Goal: Find specific page/section: Find specific page/section

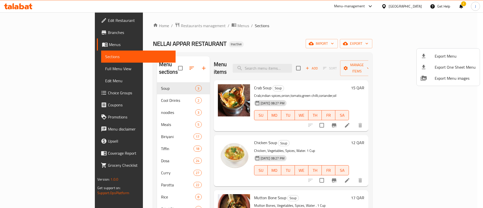
click at [417, 6] on div at bounding box center [241, 104] width 483 height 208
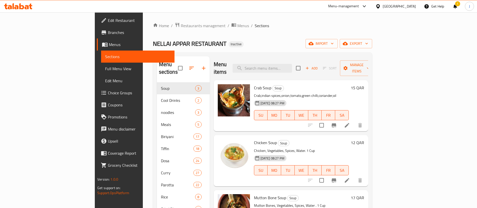
click at [349, 84] on h6 "Crab Soup Soup" at bounding box center [301, 87] width 95 height 7
click at [409, 7] on div "[GEOGRAPHIC_DATA]" at bounding box center [399, 7] width 33 height 6
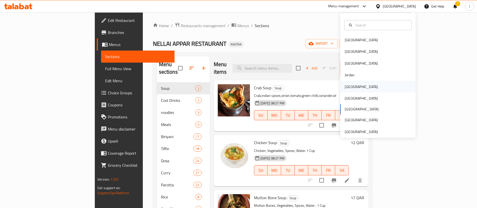
click at [350, 86] on div "[GEOGRAPHIC_DATA]" at bounding box center [361, 87] width 41 height 12
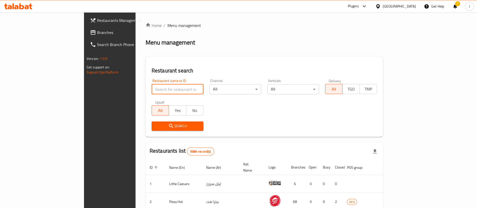
click at [152, 89] on input "search" at bounding box center [178, 89] width 52 height 10
paste input "Naif Chicken Restau"
click button "Search" at bounding box center [178, 125] width 52 height 9
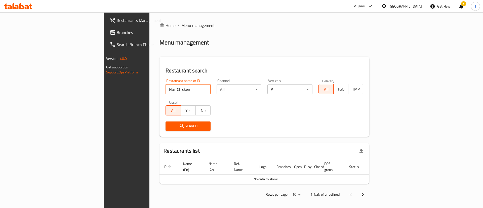
click button "Search" at bounding box center [187, 125] width 45 height 9
drag, startPoint x: 128, startPoint y: 93, endPoint x: 77, endPoint y: 89, distance: 50.9
click at [104, 89] on div "Restaurants Management Branches Search Branch Phone Version: 1.0.0 Get support …" at bounding box center [242, 111] width 276 height 199
paste input "Resta"
click button "Search" at bounding box center [187, 125] width 45 height 9
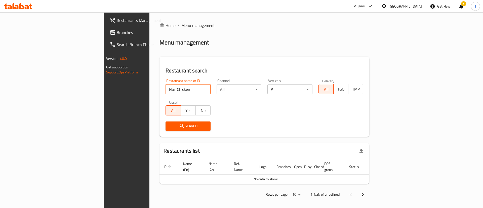
click button "Search" at bounding box center [187, 125] width 45 height 9
click at [165, 89] on input "Naif Chicken" at bounding box center [187, 89] width 45 height 10
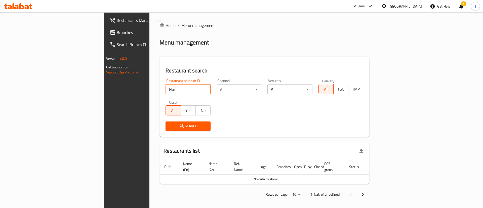
click button "Search" at bounding box center [187, 125] width 45 height 9
click at [165, 88] on input "Naif" at bounding box center [187, 89] width 45 height 10
paste input "698558"
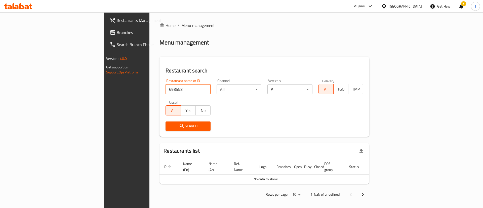
type input "698558"
click button "Search" at bounding box center [187, 125] width 45 height 9
click at [117, 32] on span "Branches" at bounding box center [149, 32] width 64 height 6
